Goal: Find specific page/section: Find specific page/section

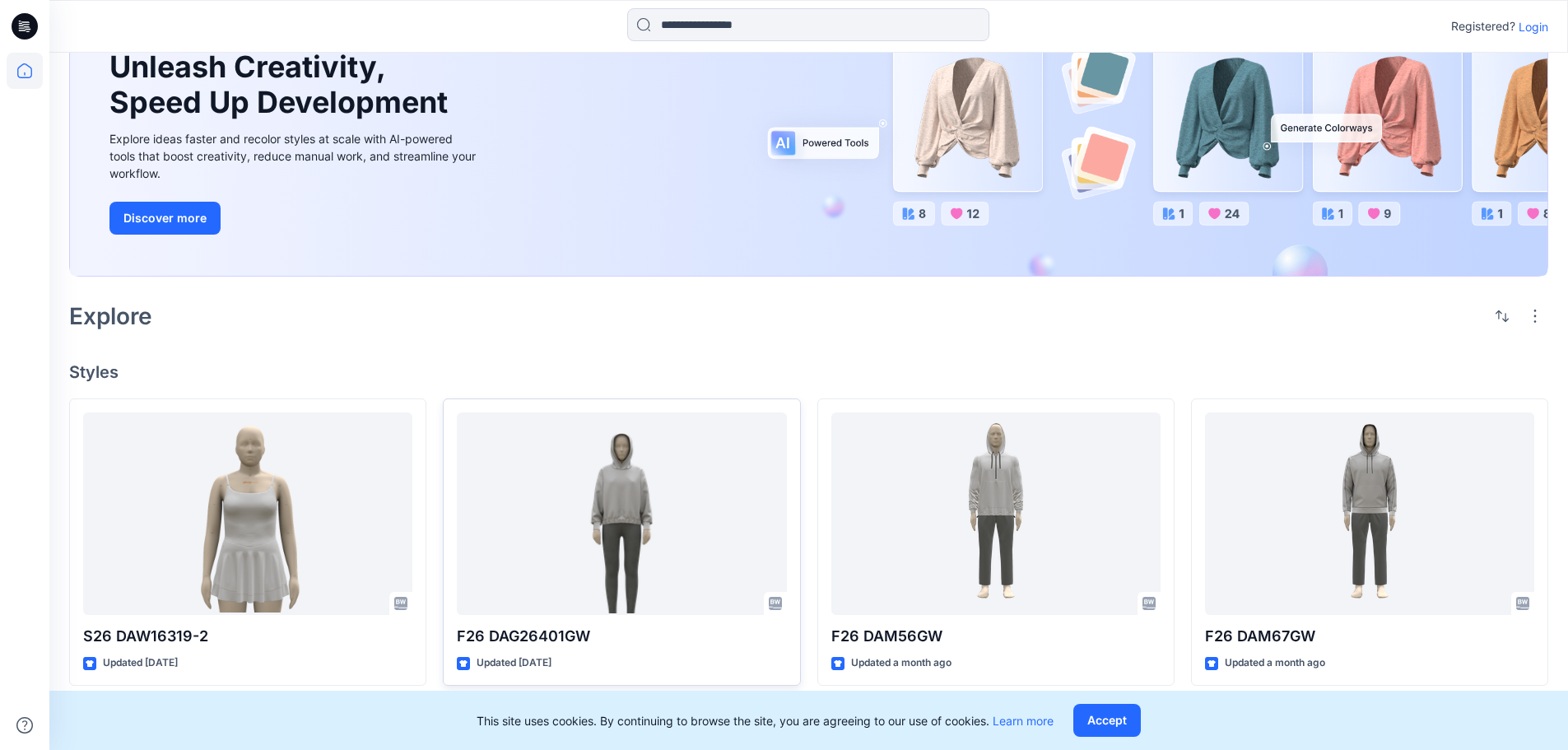
scroll to position [329, 0]
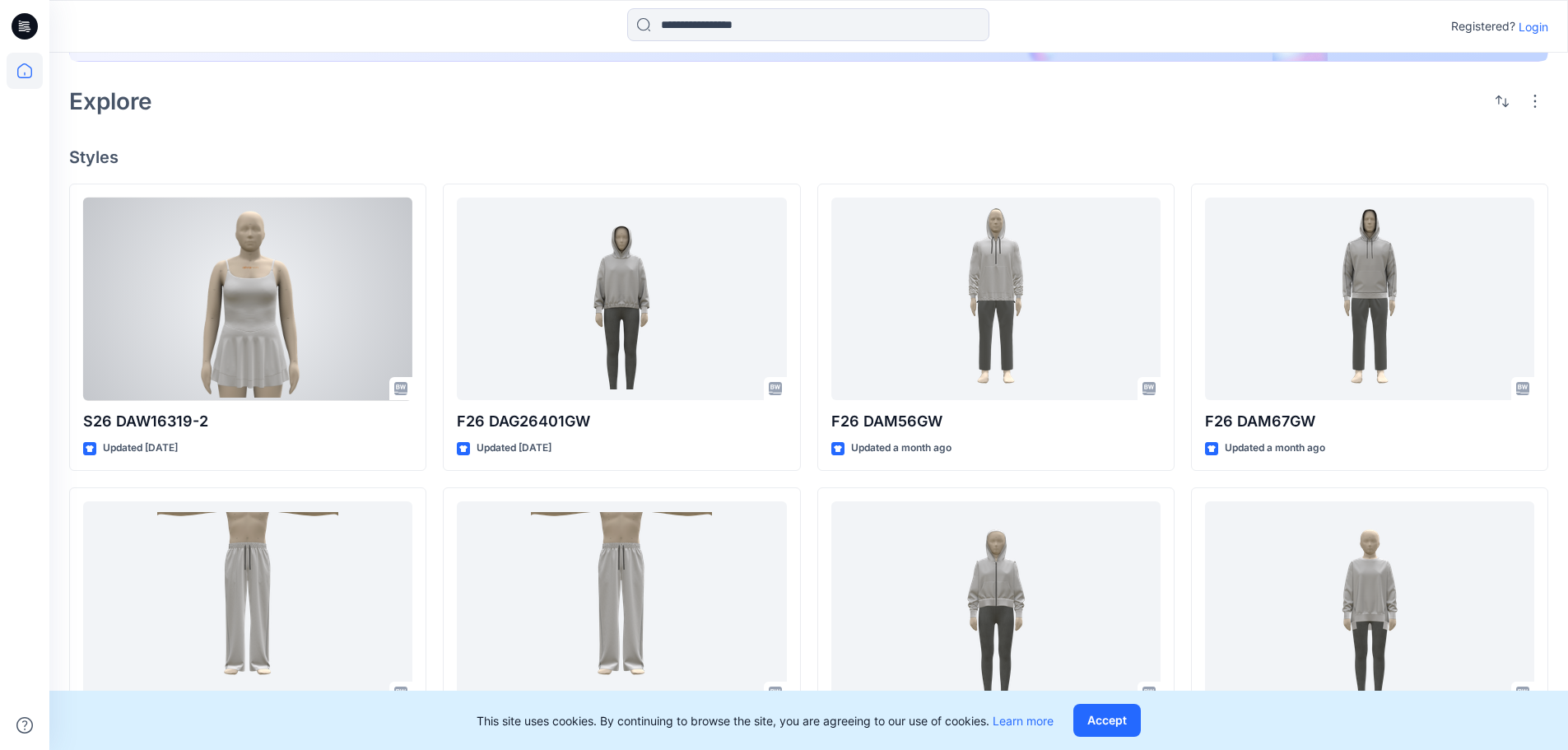
click at [172, 321] on div at bounding box center [247, 298] width 329 height 203
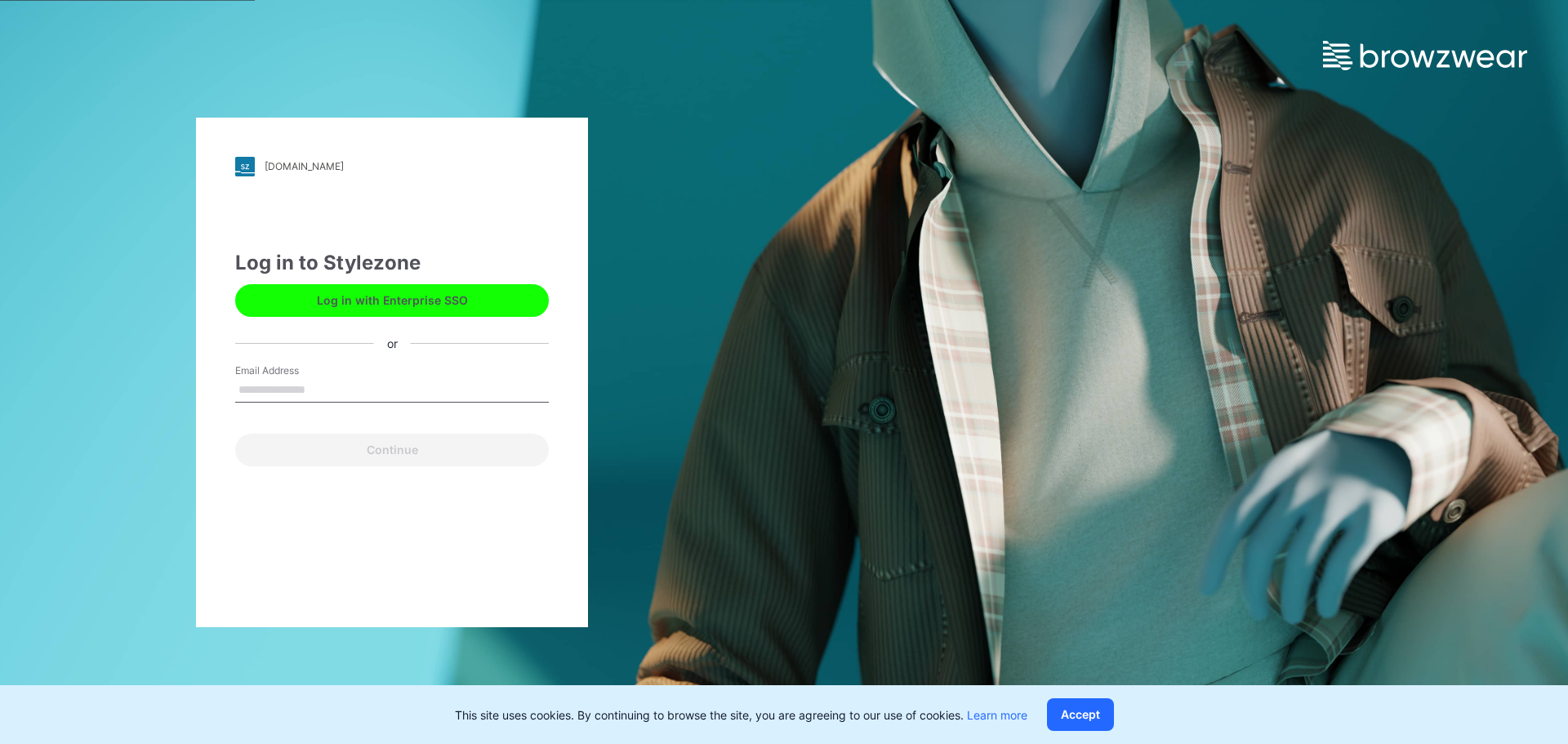
click at [398, 372] on div "Email Address" at bounding box center [392, 388] width 314 height 49
click at [333, 388] on input "Email Address" at bounding box center [392, 390] width 314 height 25
type input "**********"
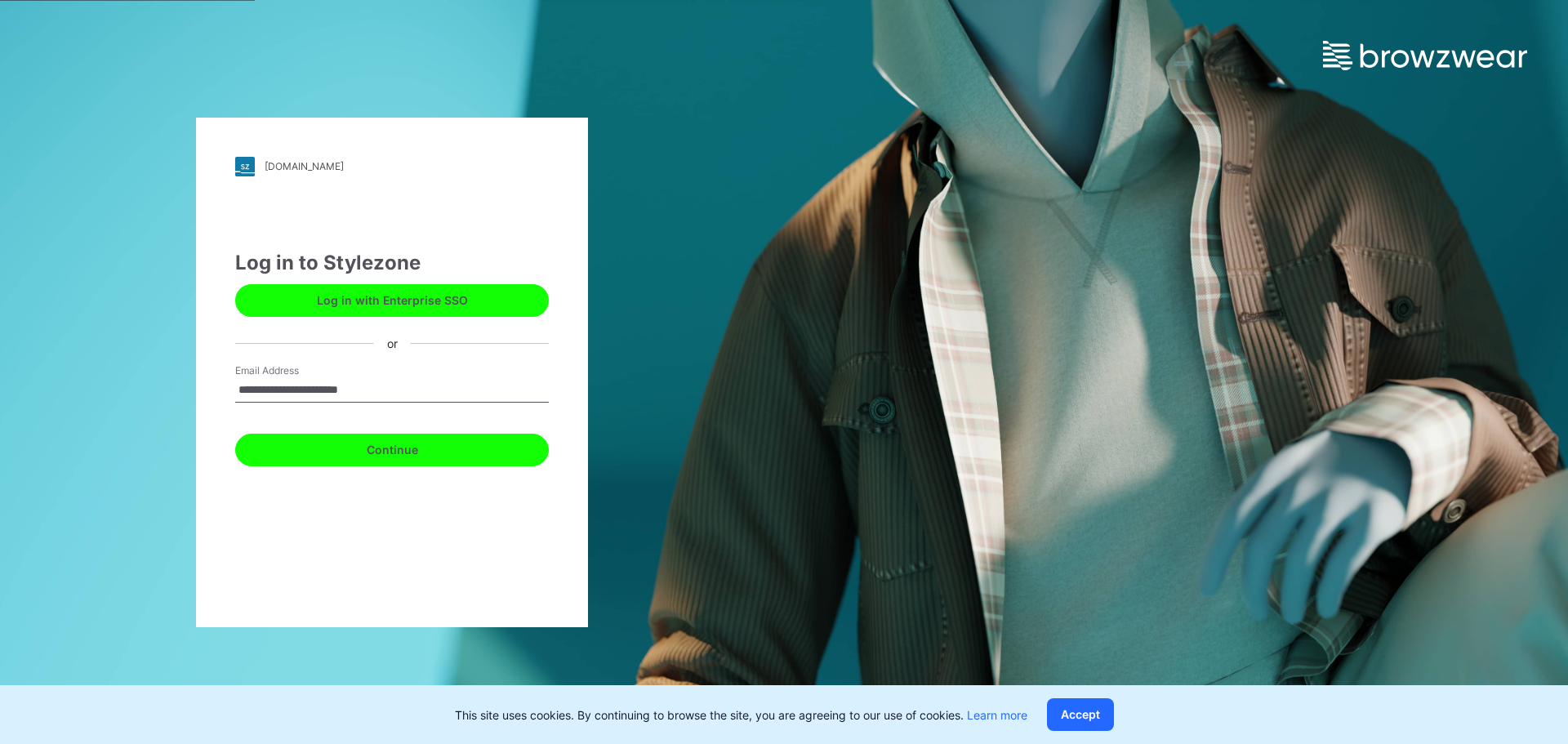
click at [389, 450] on button "Continue" at bounding box center [392, 449] width 314 height 33
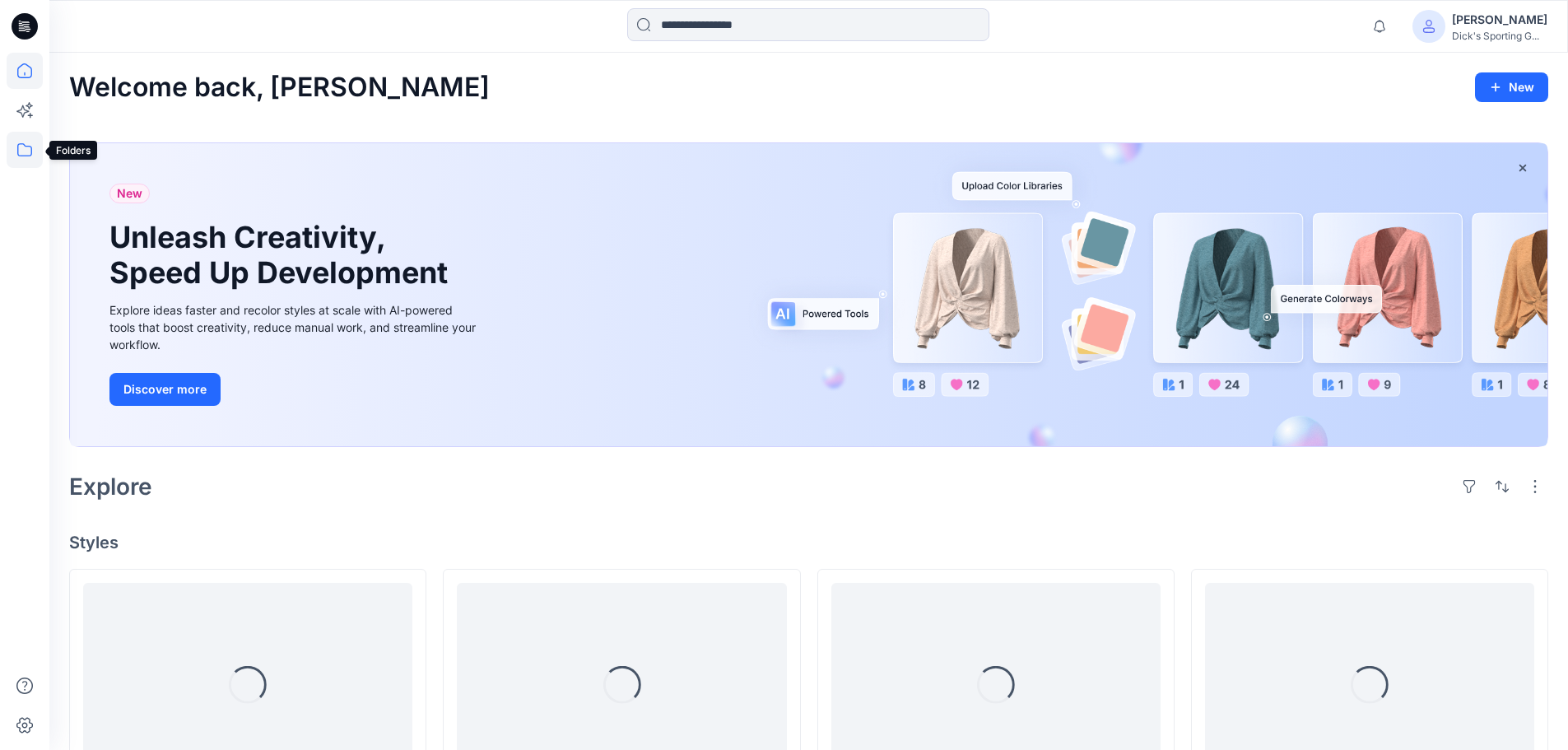
click at [27, 148] on icon at bounding box center [25, 150] width 36 height 36
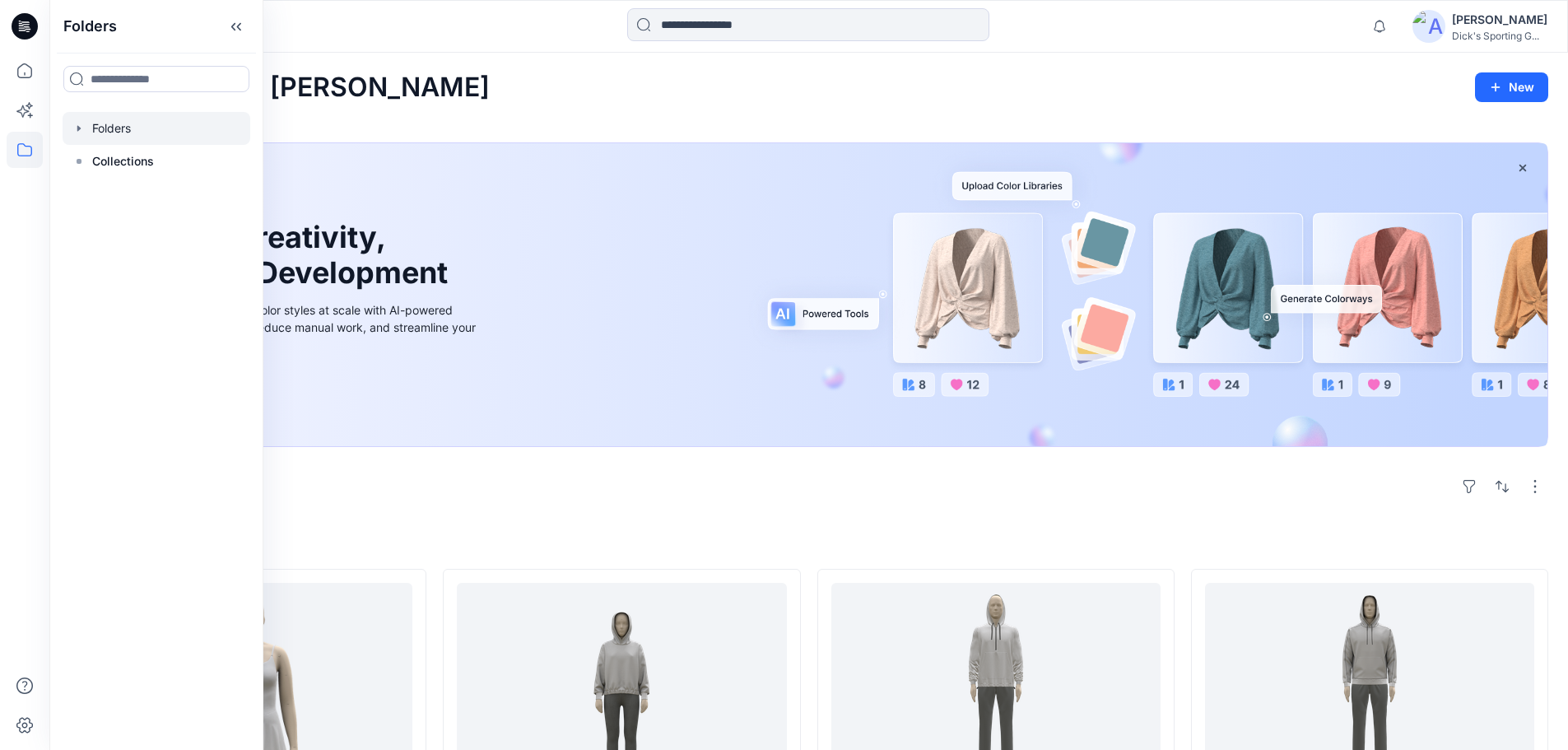
click at [112, 126] on div at bounding box center [156, 128] width 188 height 33
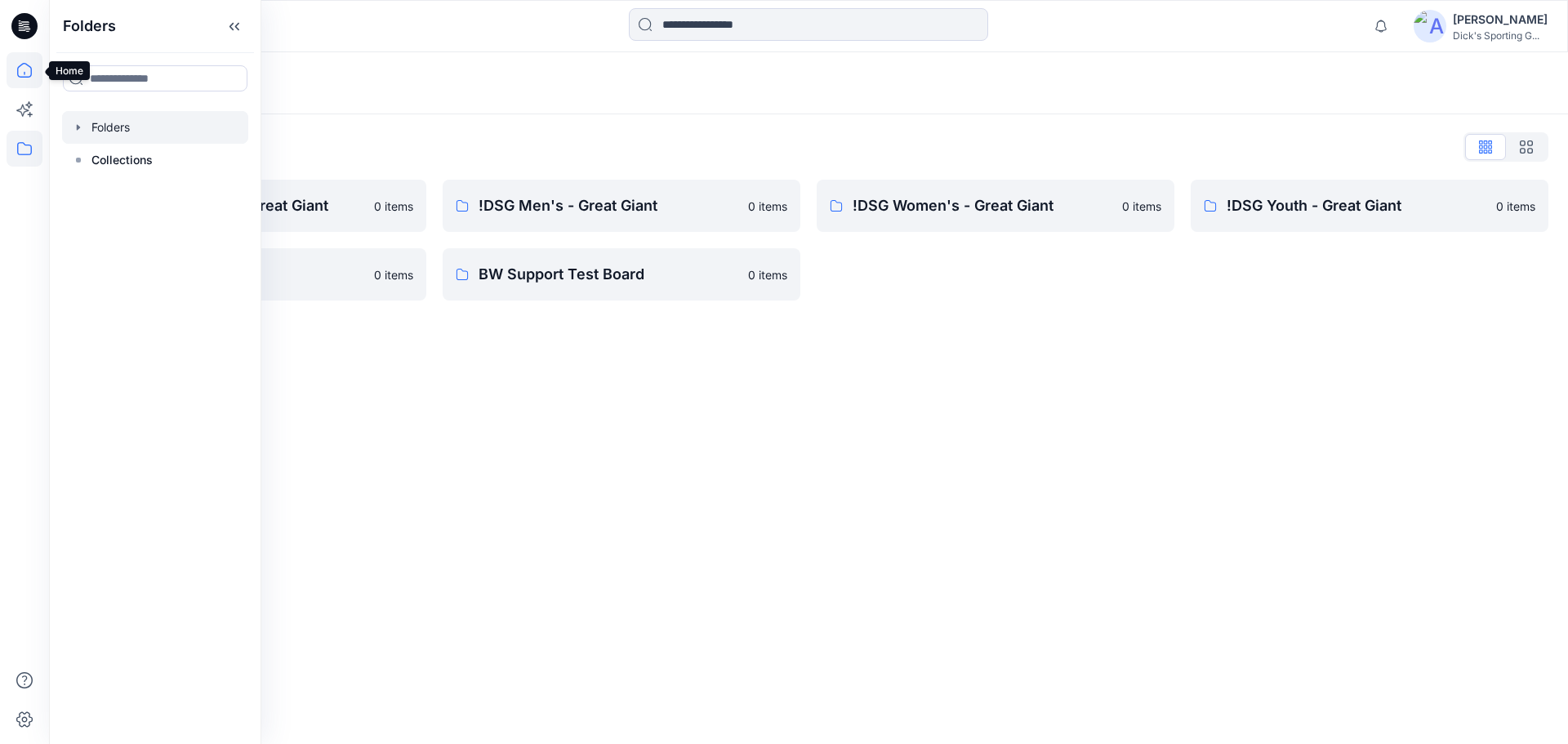
click at [21, 65] on icon at bounding box center [25, 70] width 15 height 15
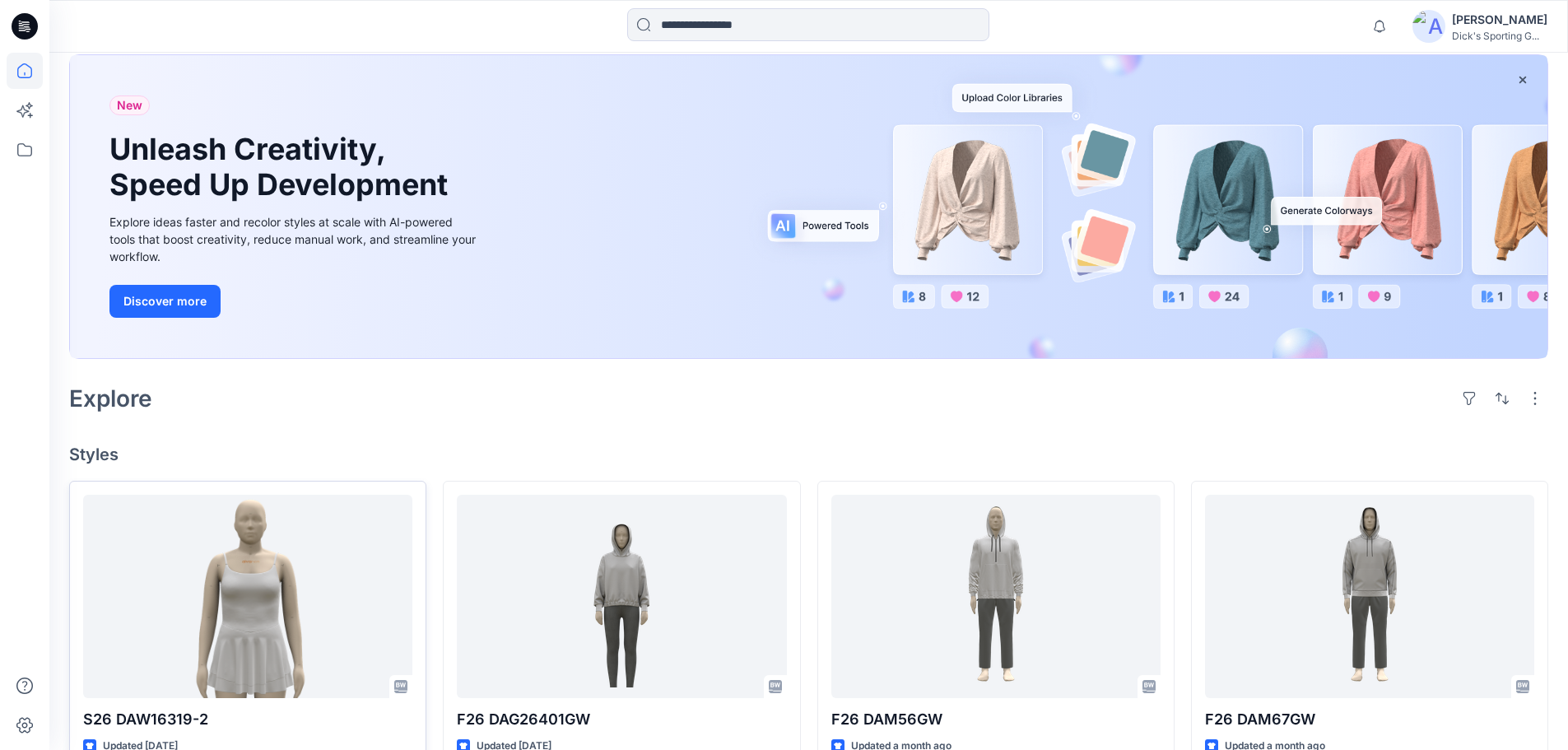
scroll to position [247, 0]
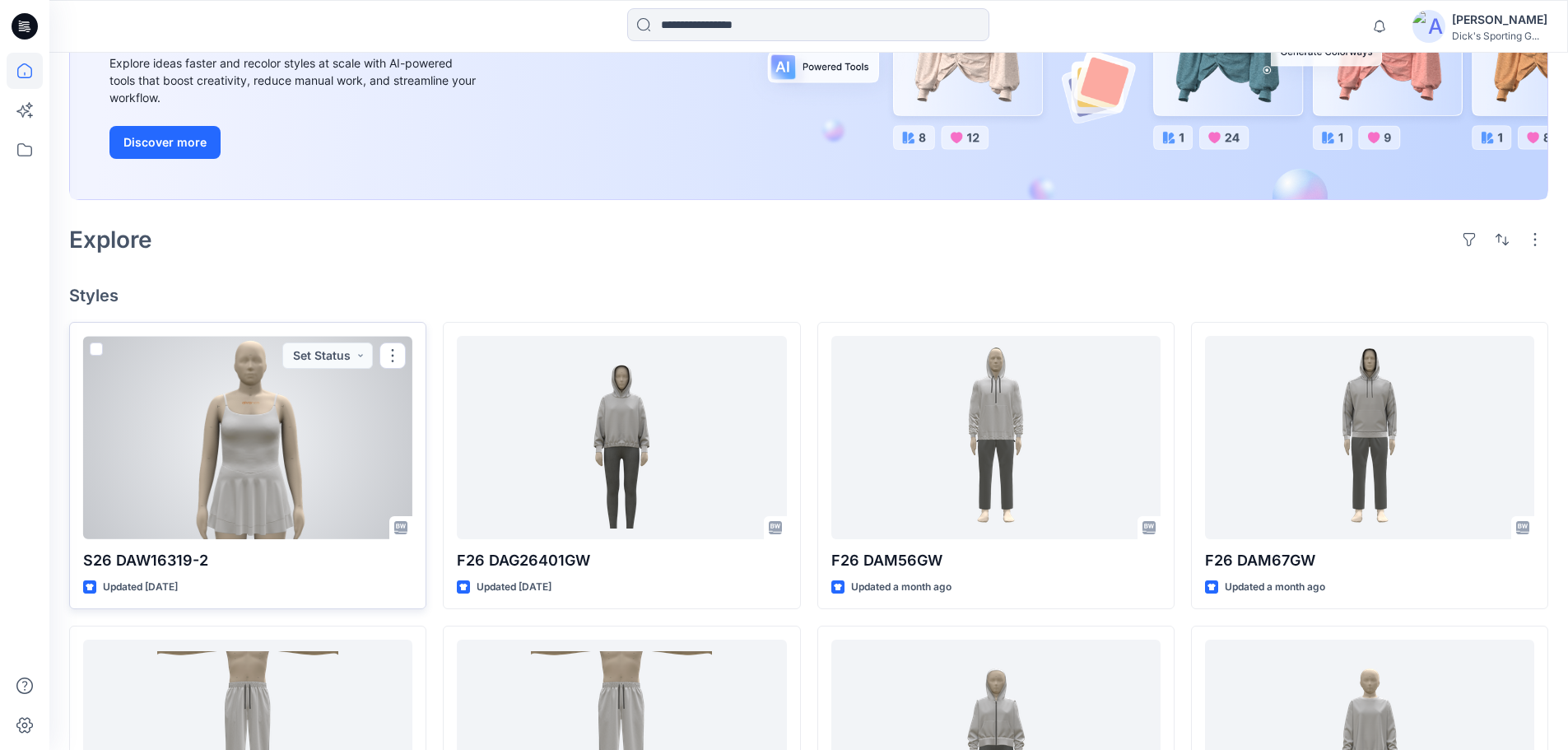
click at [210, 449] on div at bounding box center [247, 436] width 329 height 203
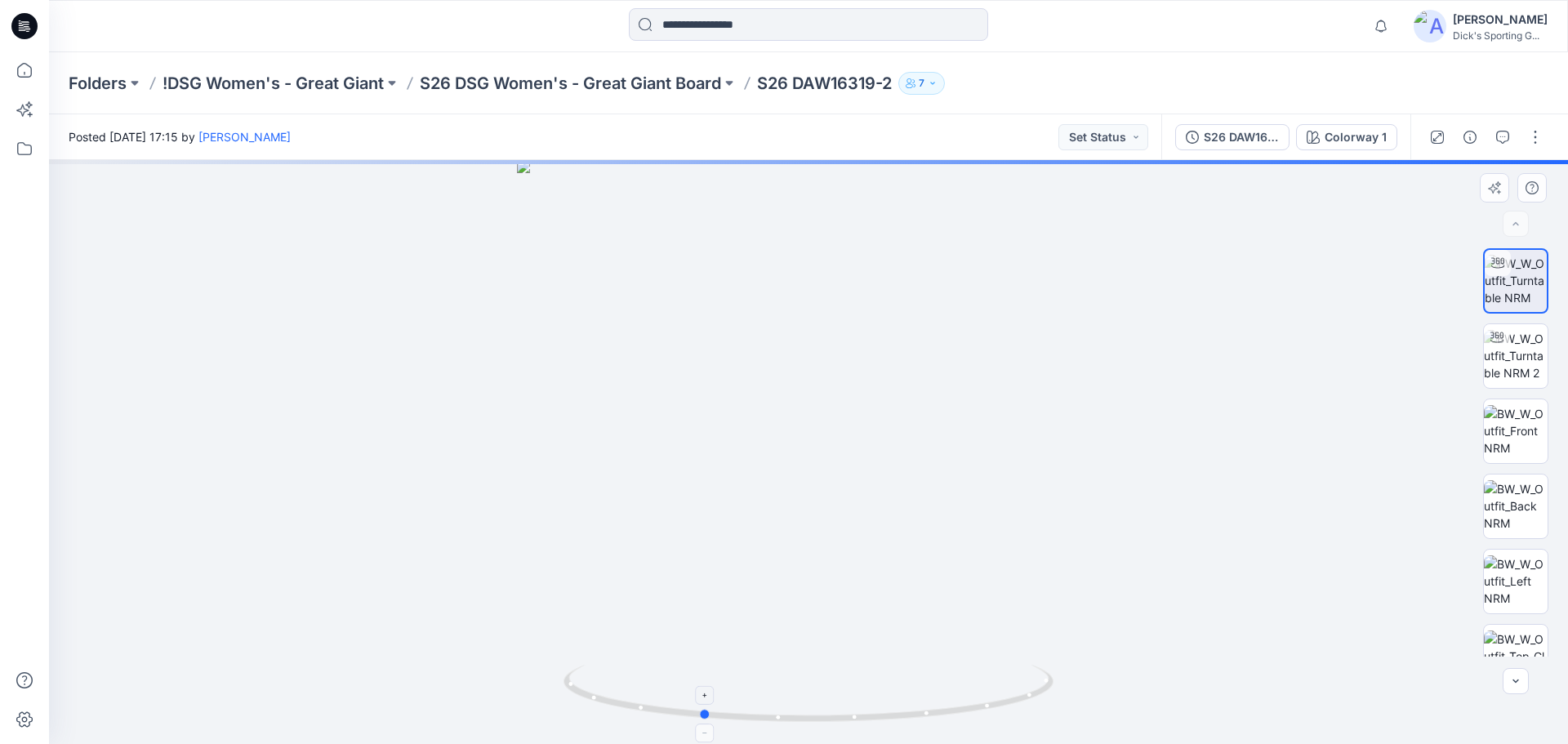
drag, startPoint x: 1007, startPoint y: 715, endPoint x: 899, endPoint y: 715, distance: 108.0
click at [899, 715] on icon at bounding box center [810, 695] width 494 height 61
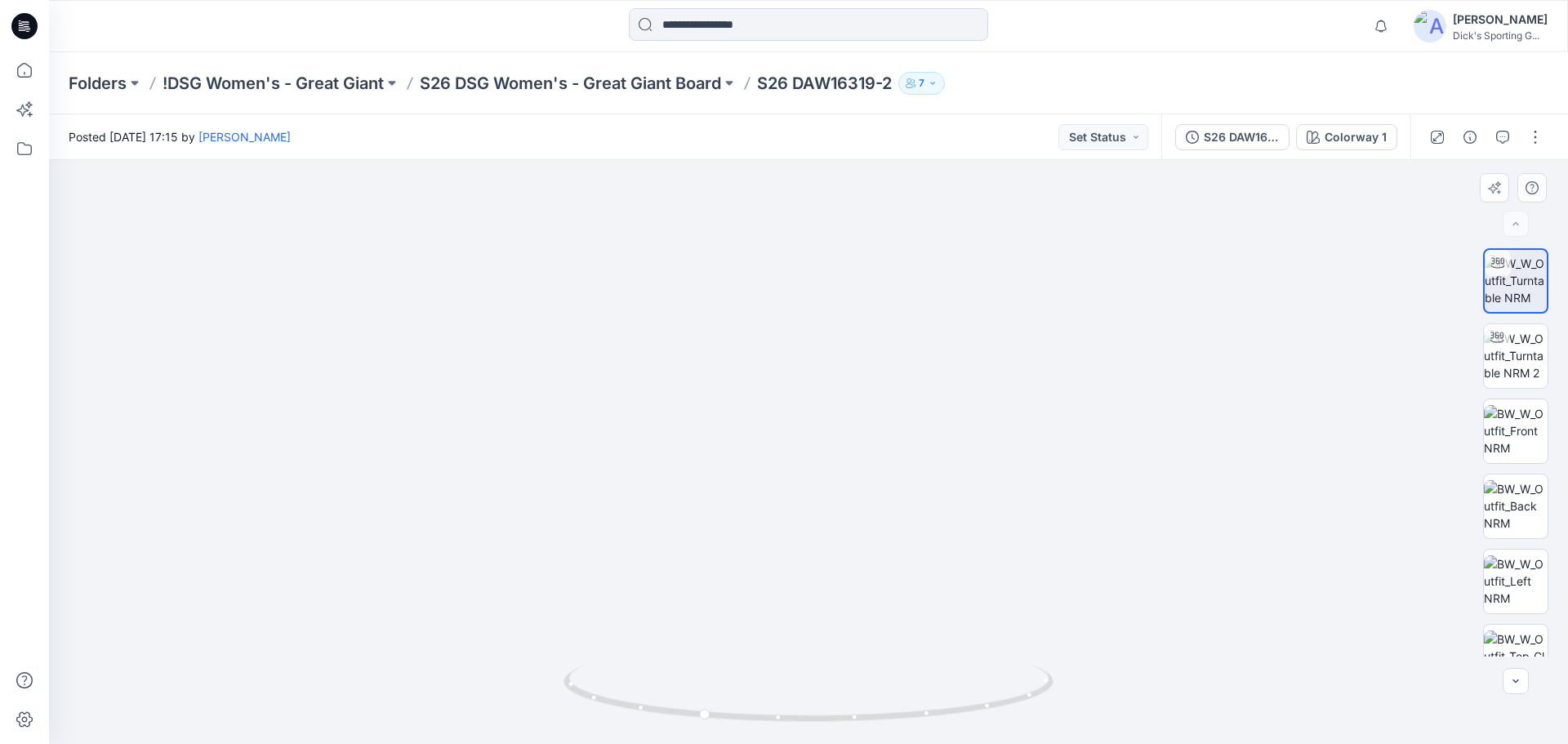
drag, startPoint x: 819, startPoint y: 558, endPoint x: 822, endPoint y: 514, distance: 44.1
click at [822, 514] on img at bounding box center [809, 263] width 1243 height 960
drag, startPoint x: 818, startPoint y: 499, endPoint x: 820, endPoint y: 534, distance: 35.1
click at [820, 534] on img at bounding box center [809, 264] width 1243 height 959
click at [1515, 356] on img at bounding box center [1515, 355] width 63 height 51
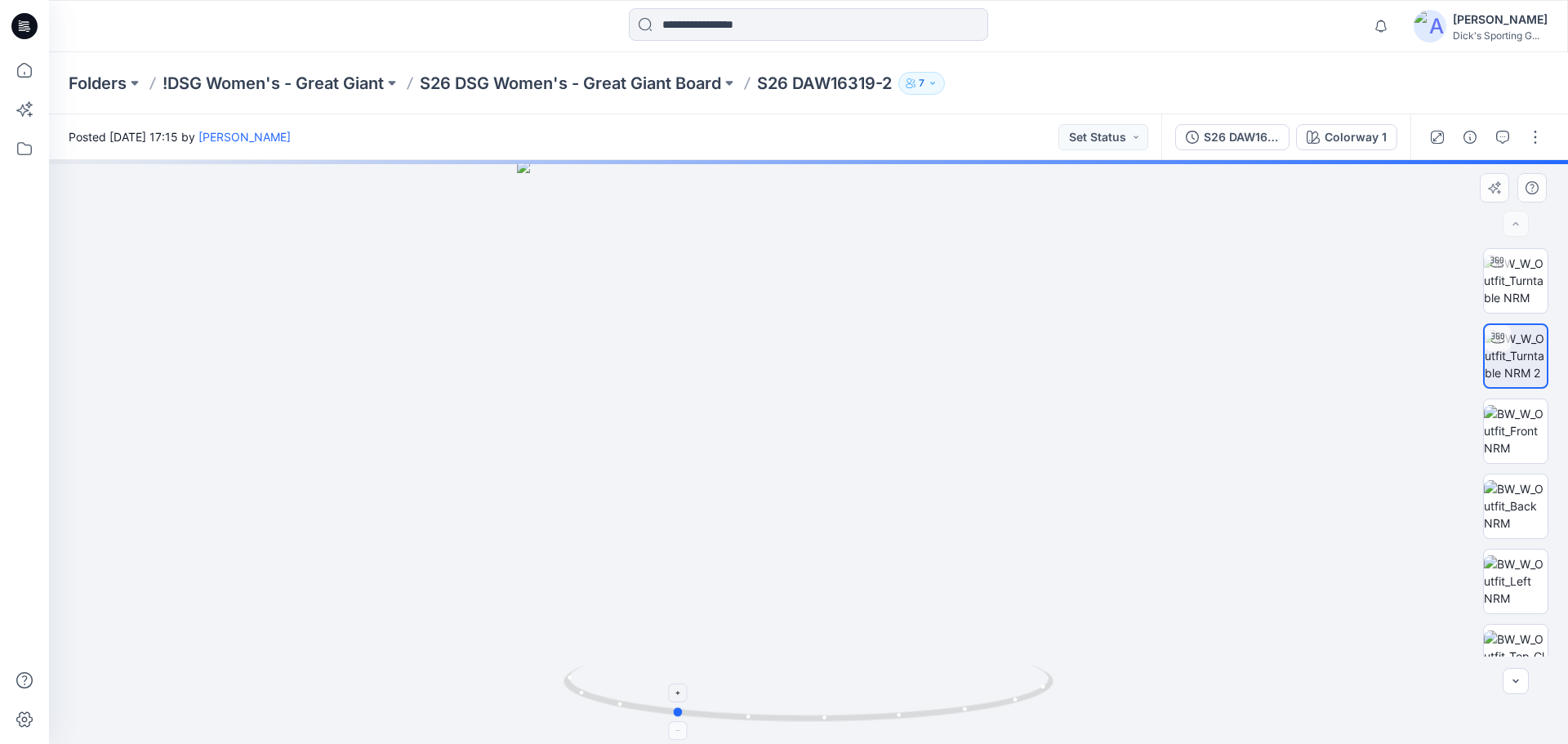
drag, startPoint x: 1046, startPoint y: 683, endPoint x: 911, endPoint y: 723, distance: 140.8
click at [911, 723] on icon at bounding box center [810, 695] width 494 height 61
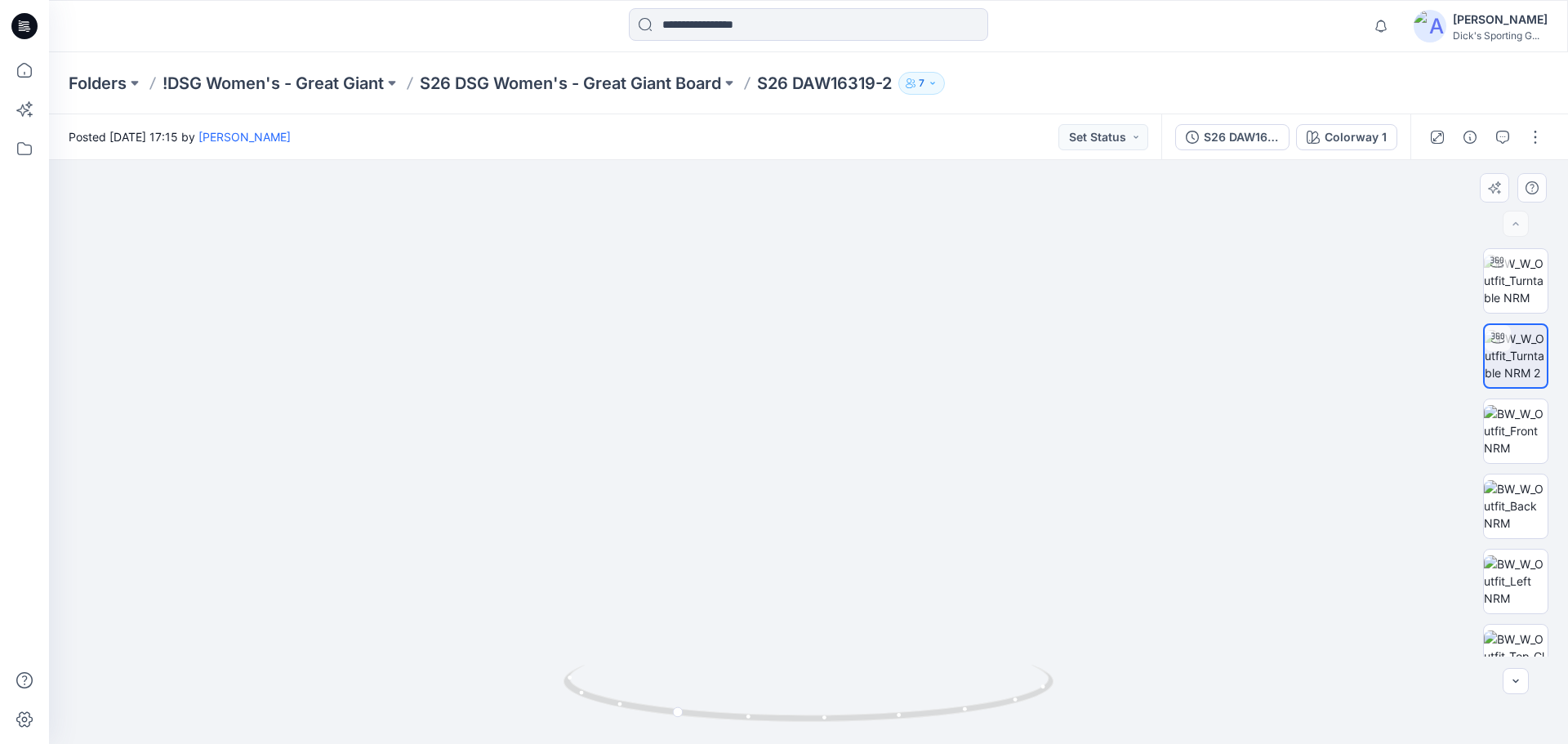
drag, startPoint x: 828, startPoint y: 546, endPoint x: 822, endPoint y: 493, distance: 53.3
click at [822, 493] on img at bounding box center [809, 265] width 1243 height 959
drag, startPoint x: 804, startPoint y: 360, endPoint x: 800, endPoint y: 406, distance: 46.2
click at [800, 406] on img at bounding box center [809, 289] width 1324 height 907
drag, startPoint x: 786, startPoint y: 289, endPoint x: 746, endPoint y: 468, distance: 183.4
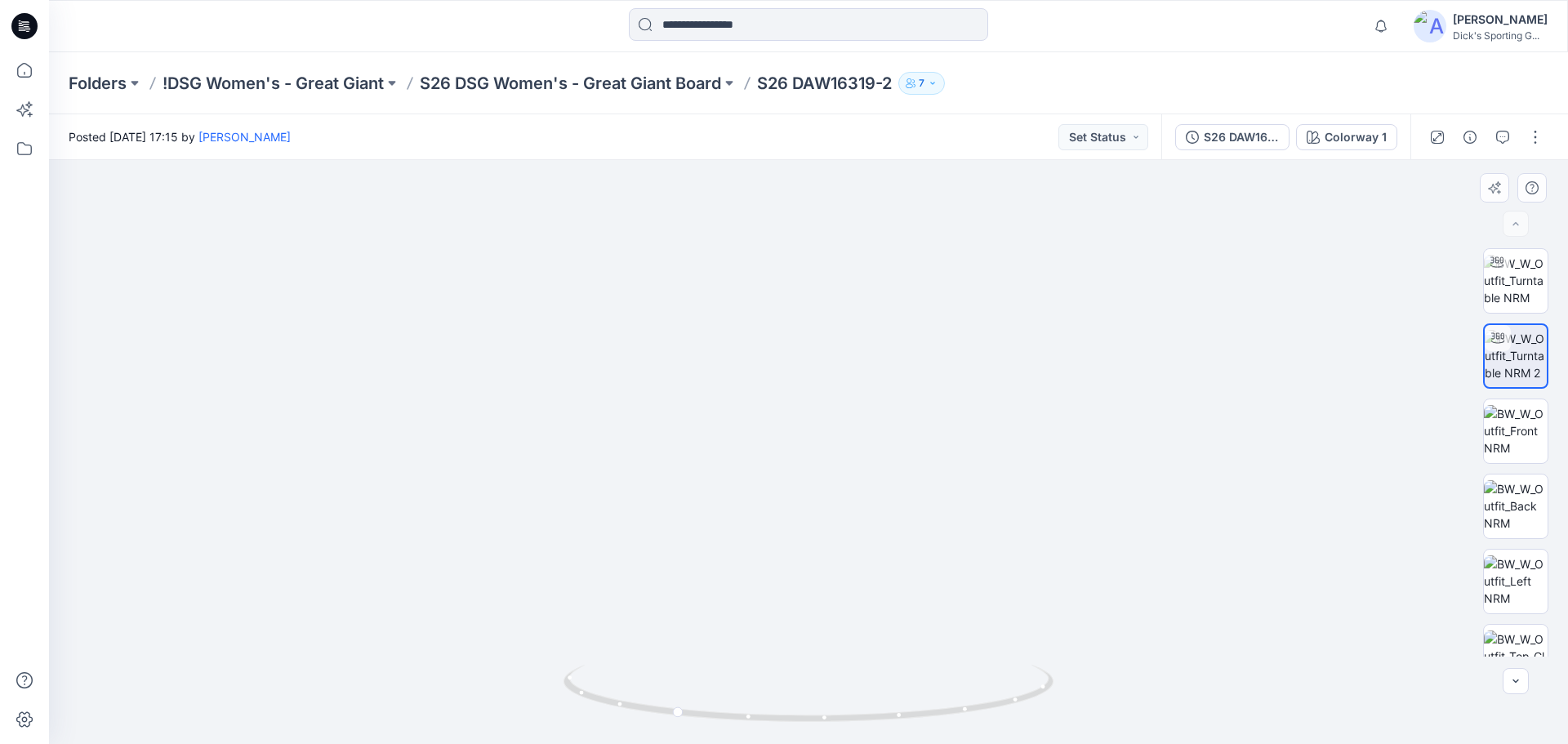
click at [746, 478] on img at bounding box center [772, 340] width 1593 height 807
click at [628, 655] on img at bounding box center [809, 340] width 1593 height 807
drag, startPoint x: 629, startPoint y: 703, endPoint x: 695, endPoint y: 705, distance: 66.0
click at [695, 705] on icon at bounding box center [810, 695] width 494 height 61
drag, startPoint x: 1041, startPoint y: 666, endPoint x: 872, endPoint y: 746, distance: 187.0
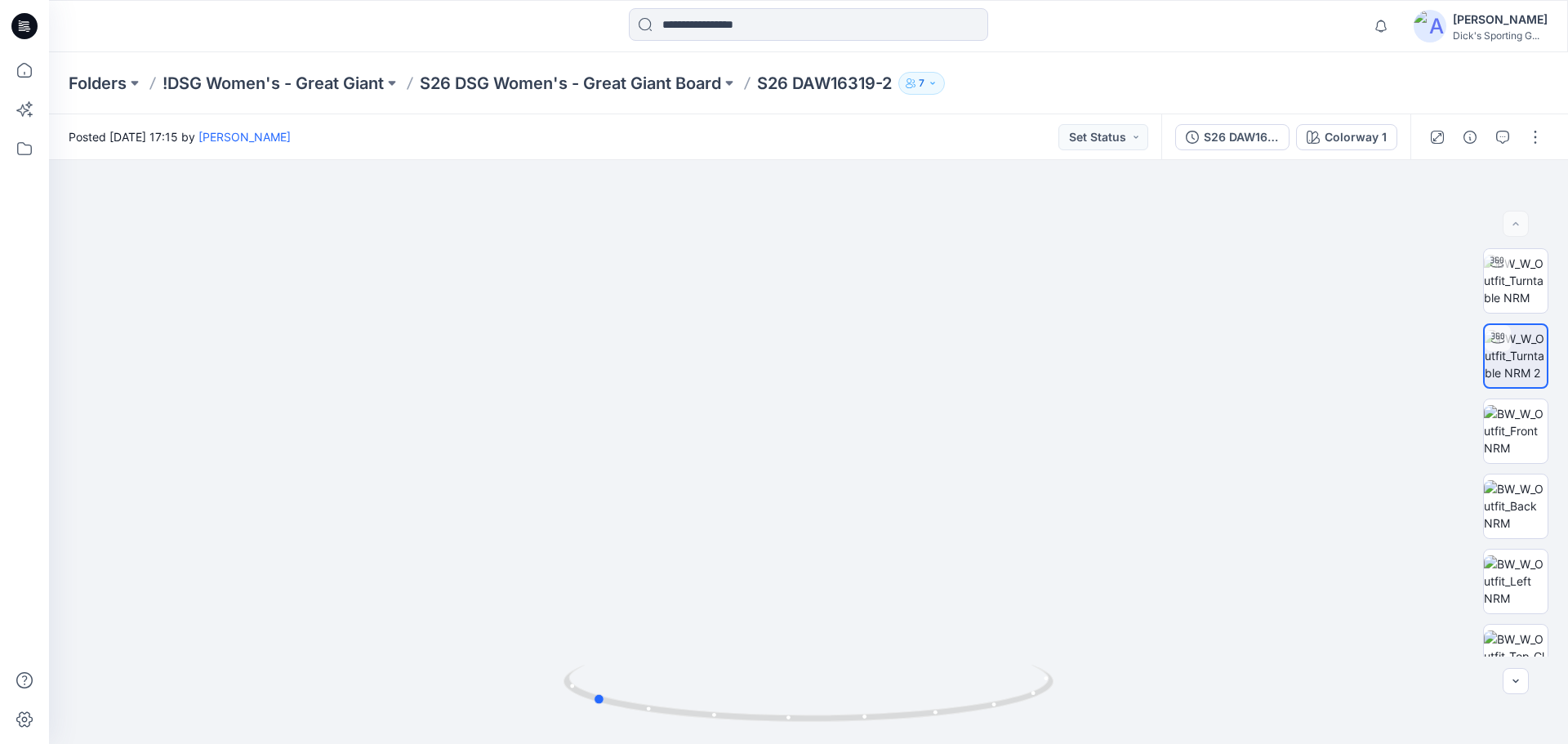
click at [872, 743] on html "Notifications Your style S26 DAW16319-2 is ready Thursday, August 14, 2025 17:1…" at bounding box center [784, 372] width 1568 height 744
